Goal: Task Accomplishment & Management: Manage account settings

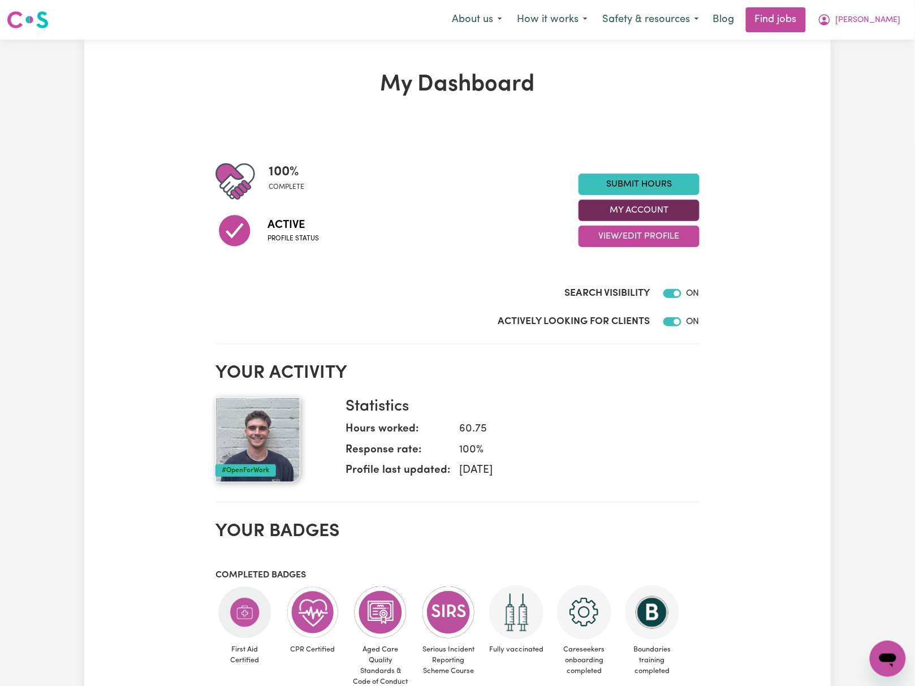
click at [690, 202] on button "My Account" at bounding box center [638, 210] width 121 height 21
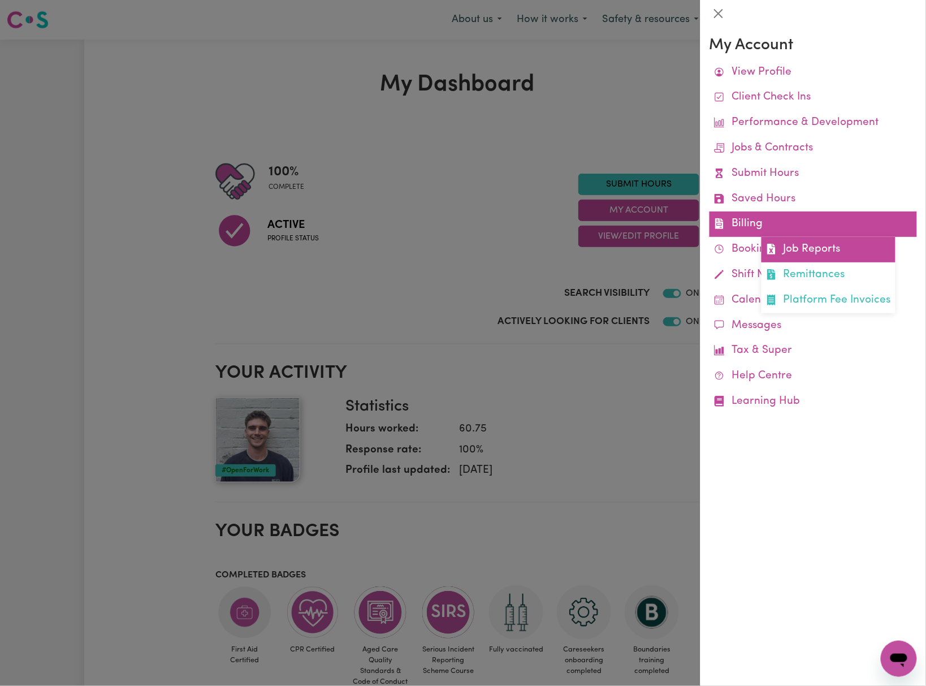
click at [832, 256] on link "Job Reports" at bounding box center [828, 249] width 134 height 25
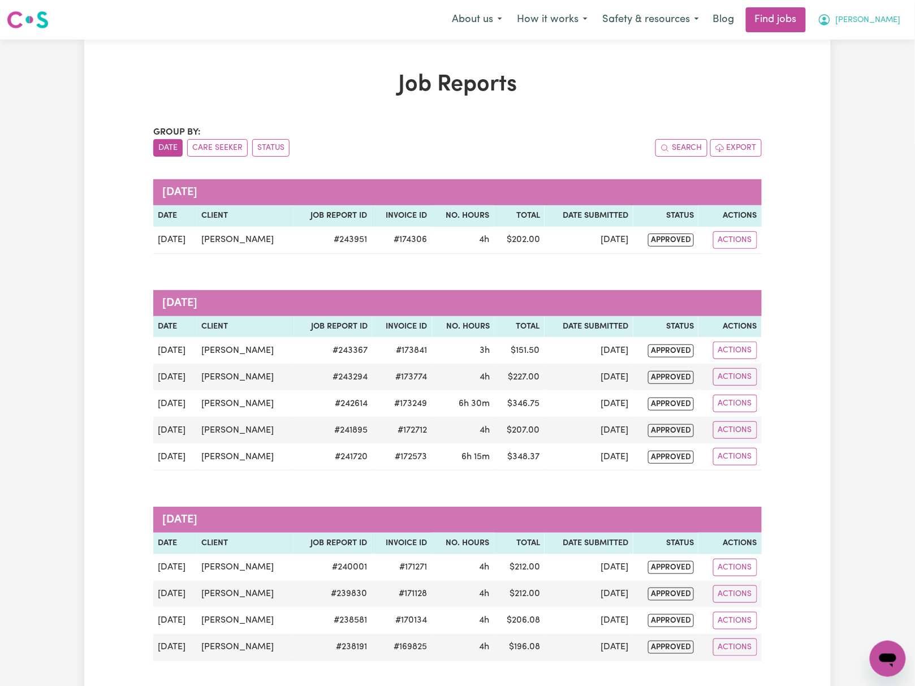
click at [877, 19] on span "[PERSON_NAME]" at bounding box center [868, 20] width 65 height 12
click at [885, 64] on link "My Dashboard" at bounding box center [862, 64] width 89 height 21
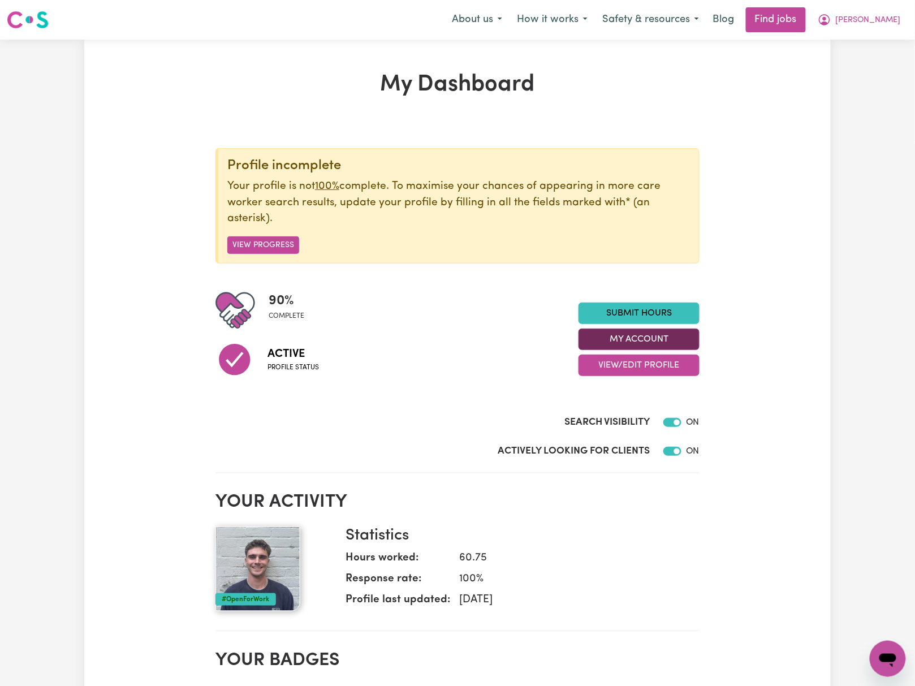
click at [690, 336] on button "My Account" at bounding box center [638, 338] width 121 height 21
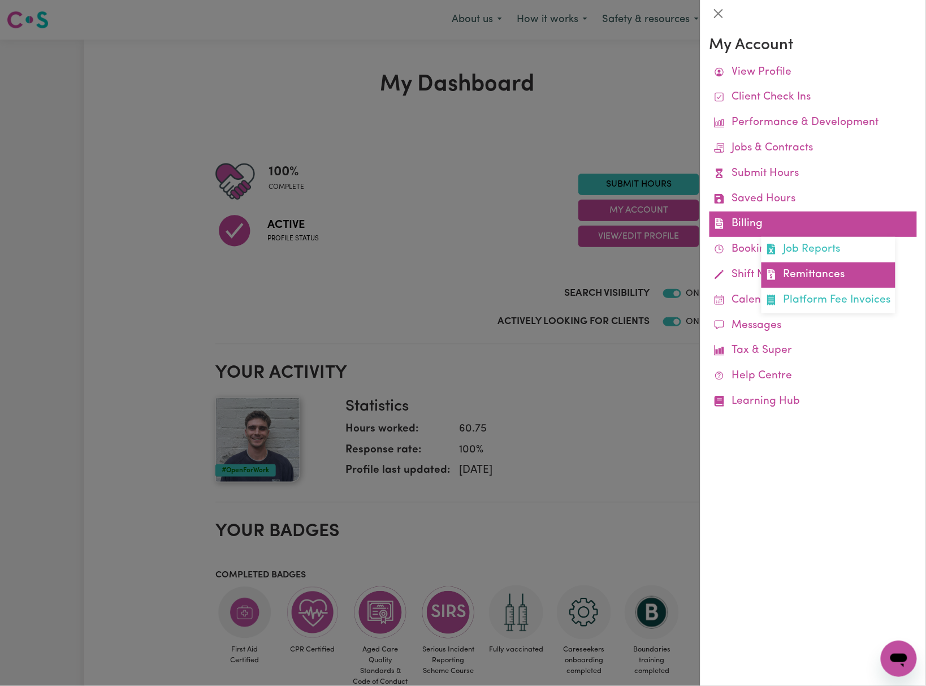
click at [807, 279] on link "Remittances" at bounding box center [828, 274] width 134 height 25
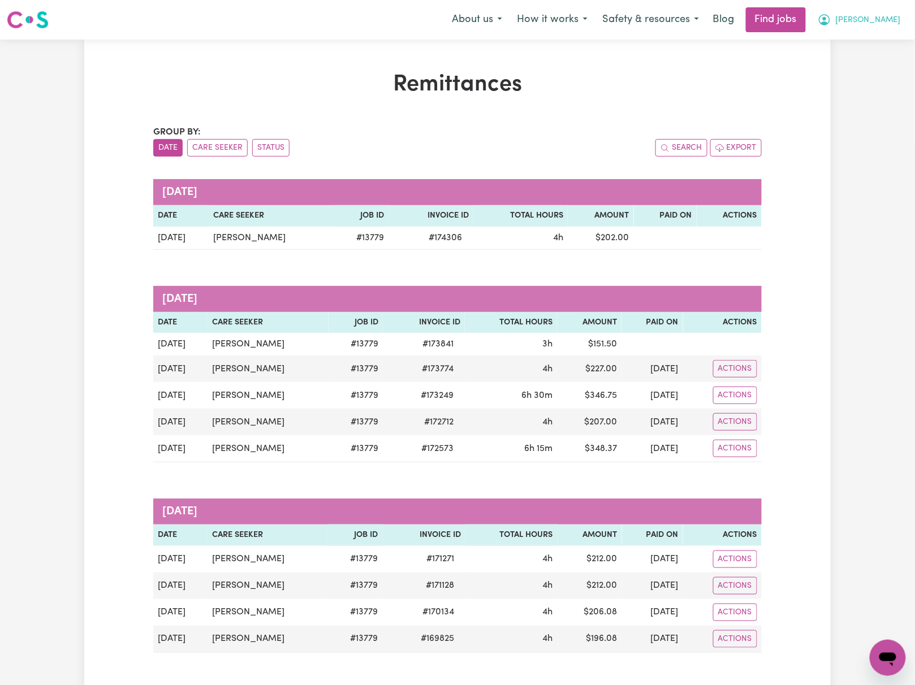
click at [891, 23] on span "[PERSON_NAME]" at bounding box center [868, 20] width 65 height 12
click at [889, 77] on link "Logout" at bounding box center [862, 86] width 89 height 21
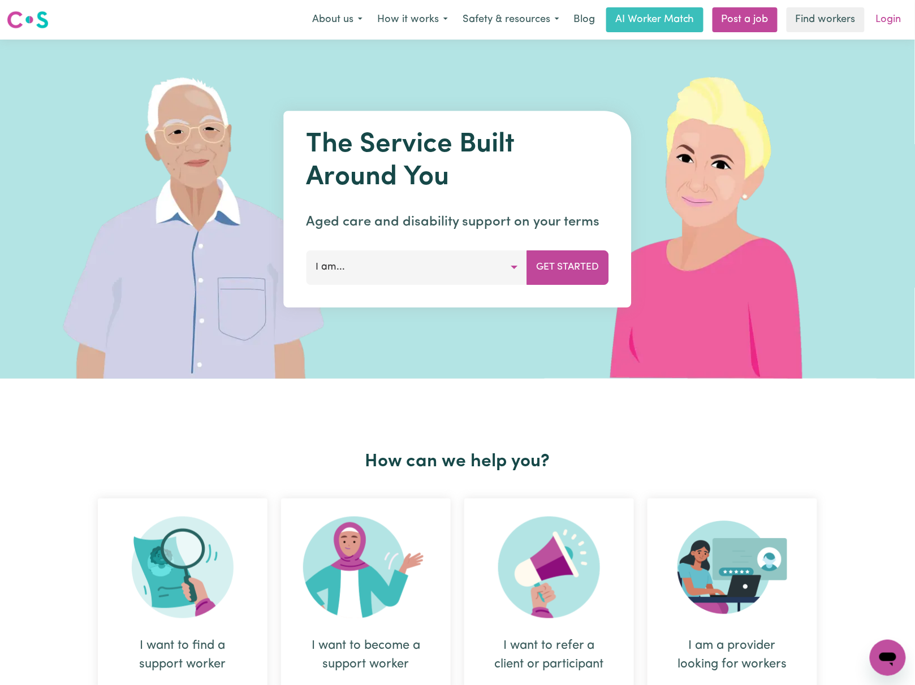
click at [893, 21] on link "Login" at bounding box center [888, 19] width 39 height 25
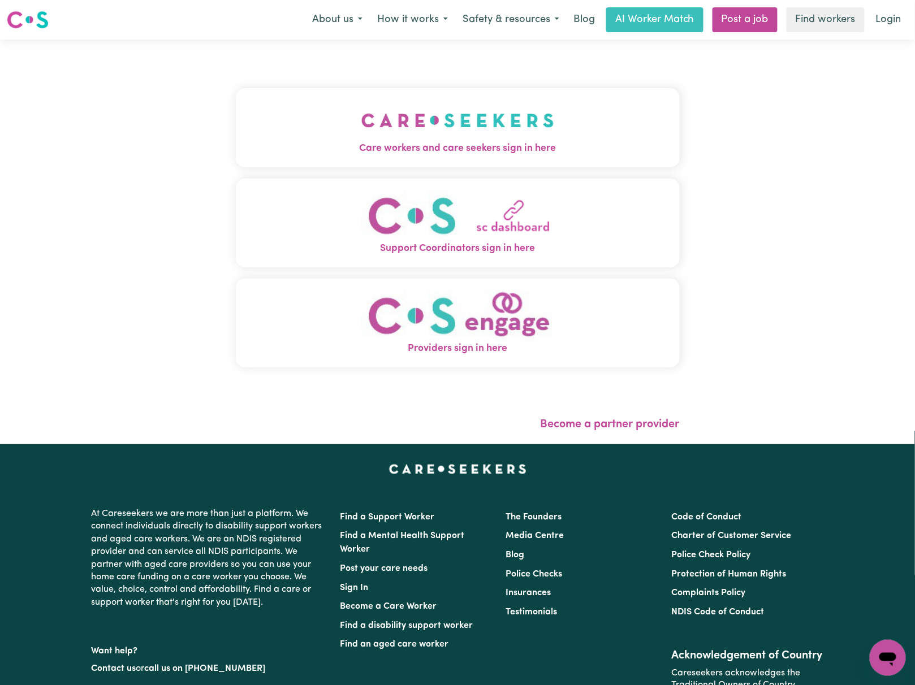
drag, startPoint x: 460, startPoint y: 141, endPoint x: 415, endPoint y: 157, distance: 47.4
click at [460, 142] on span "Care workers and care seekers sign in here" at bounding box center [458, 148] width 444 height 15
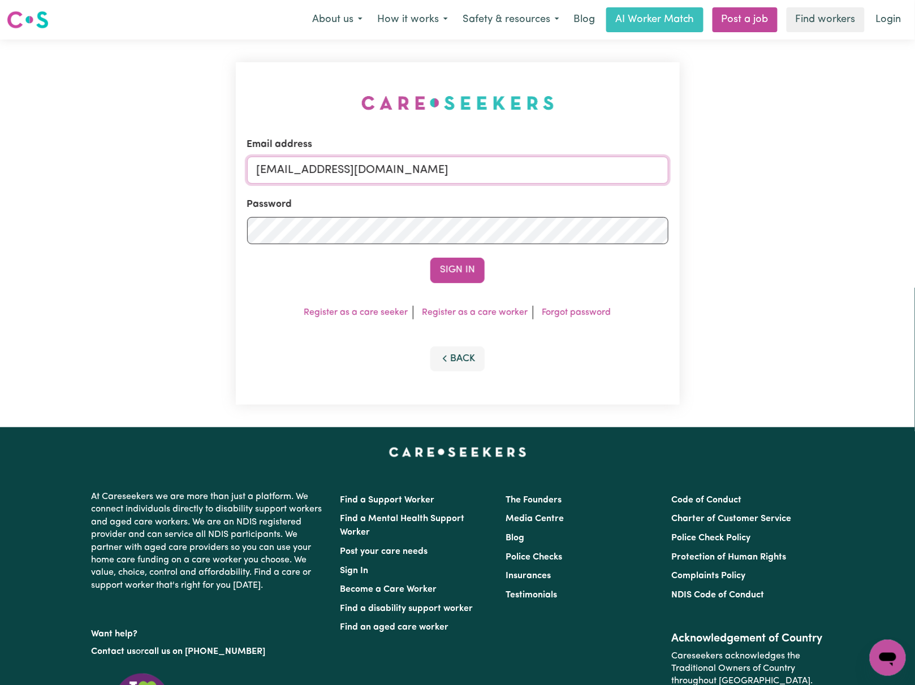
click at [342, 166] on input "[EMAIL_ADDRESS][DOMAIN_NAME]" at bounding box center [457, 170] width 421 height 27
drag, startPoint x: 317, startPoint y: 167, endPoint x: 905, endPoint y: 131, distance: 589.0
click at [903, 131] on div "Email address [EMAIL_ADDRESS][DOMAIN_NAME] Password Sign In Register as a care …" at bounding box center [457, 234] width 915 height 388
type input "[EMAIL_ADDRESS][DOMAIN_NAME]"
click at [430, 258] on button "Sign In" at bounding box center [457, 270] width 54 height 25
